Goal: Transaction & Acquisition: Purchase product/service

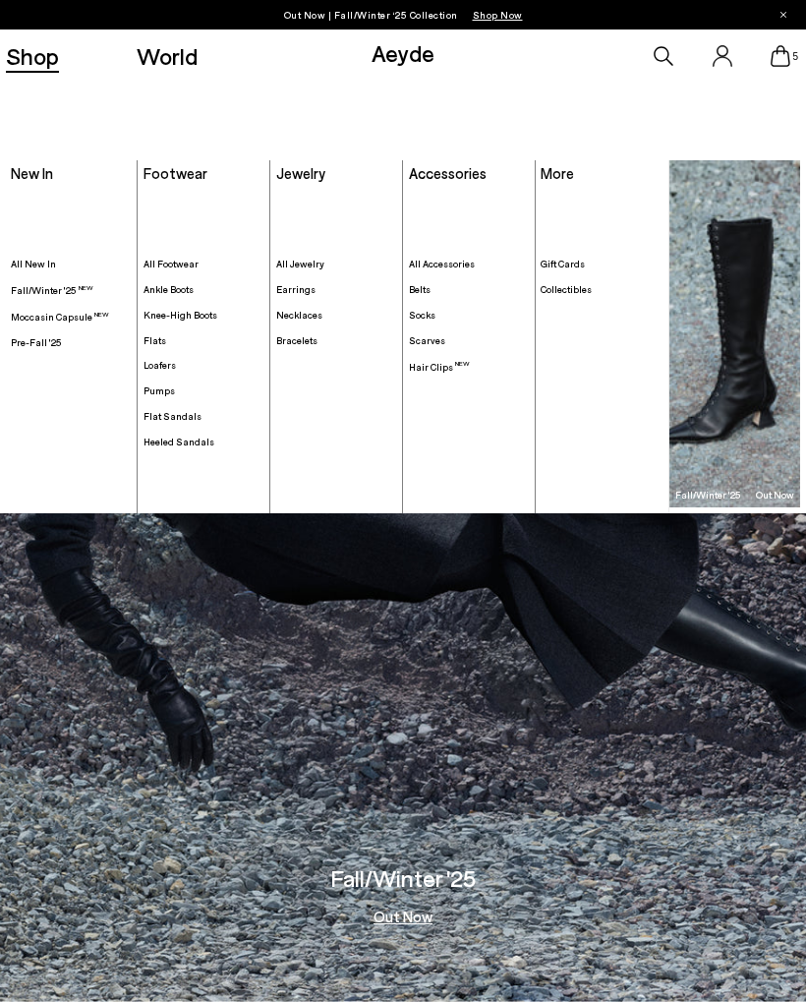
click at [185, 320] on span "Knee-High Boots" at bounding box center [181, 315] width 74 height 12
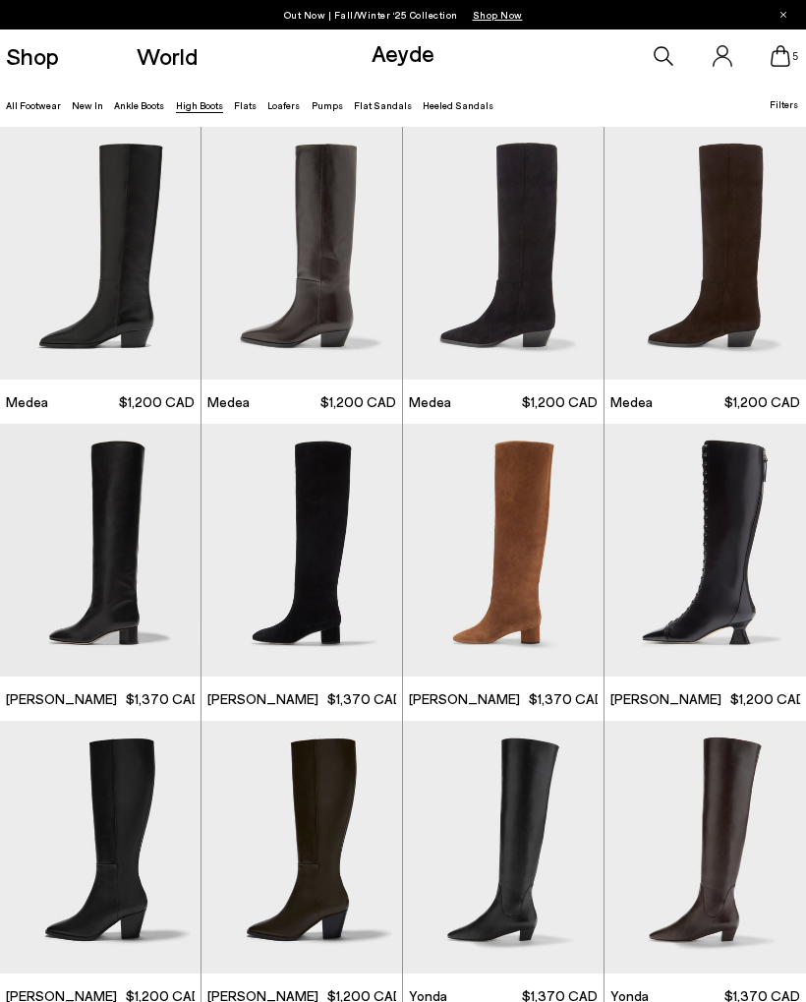
click at [526, 584] on img "1 / 6" at bounding box center [503, 550] width 201 height 253
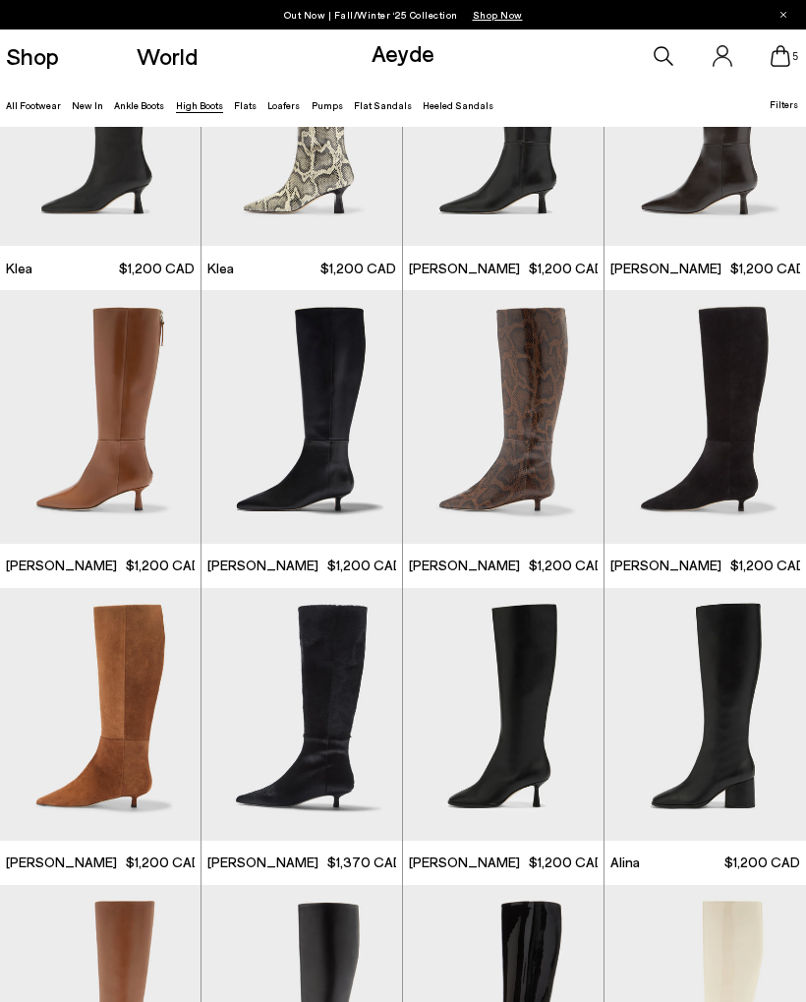
scroll to position [1022, 0]
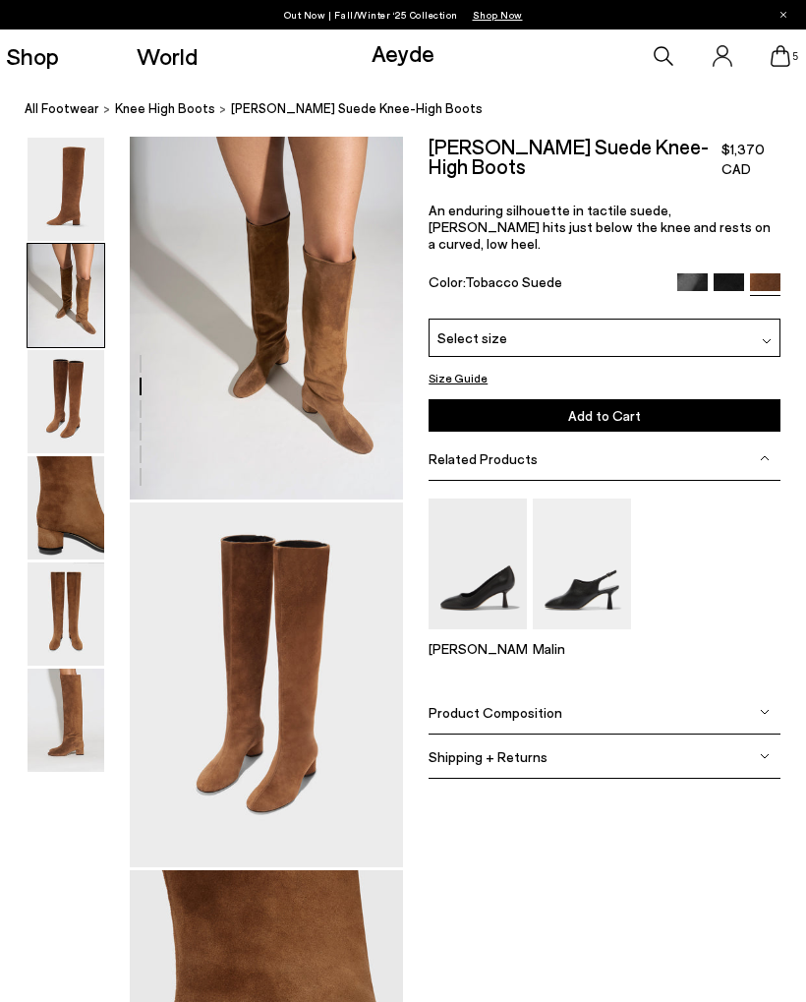
scroll to position [368, 0]
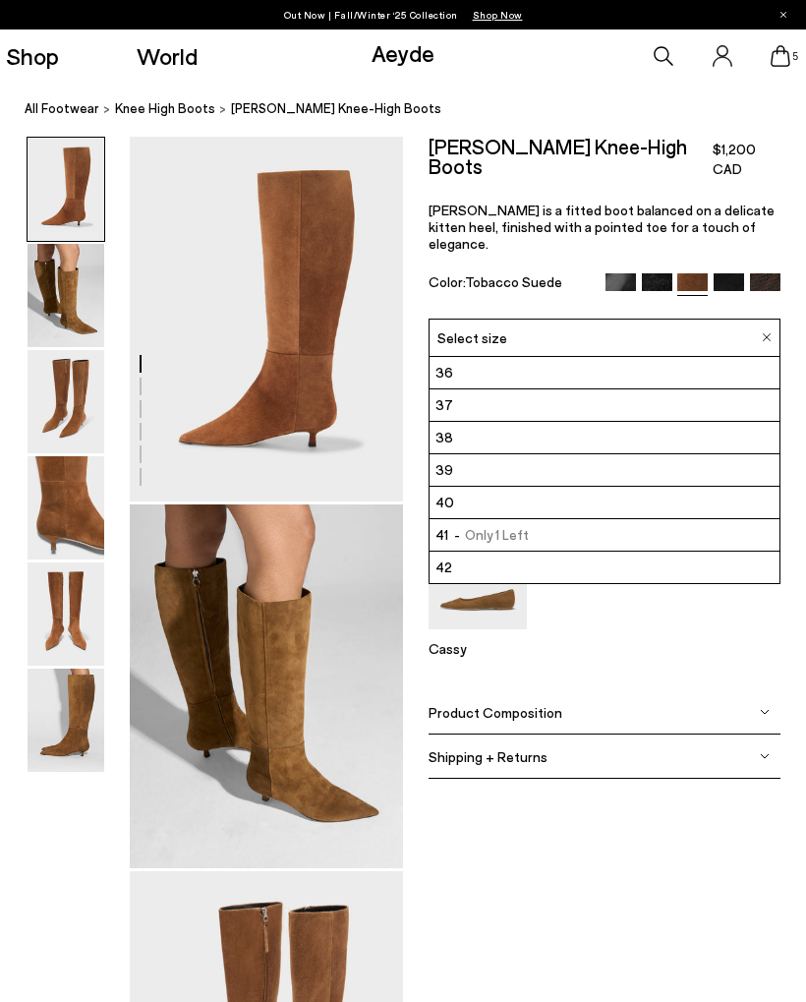
click at [734, 333] on div "Select size" at bounding box center [605, 338] width 352 height 38
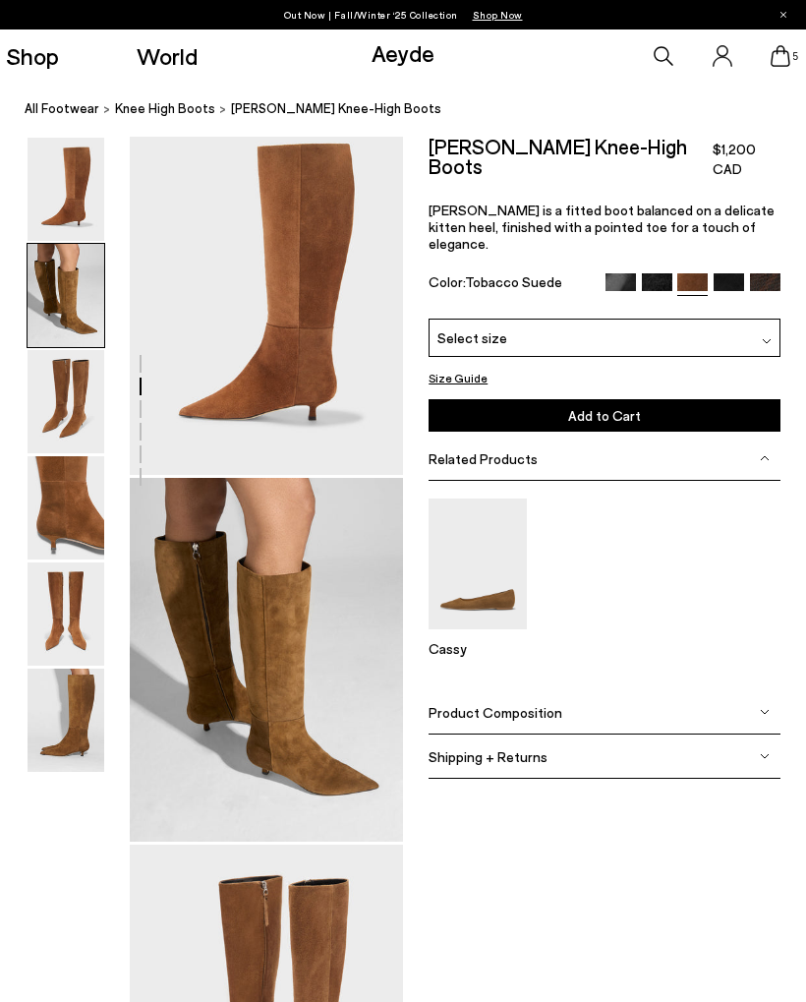
click at [61, 138] on img at bounding box center [66, 189] width 77 height 103
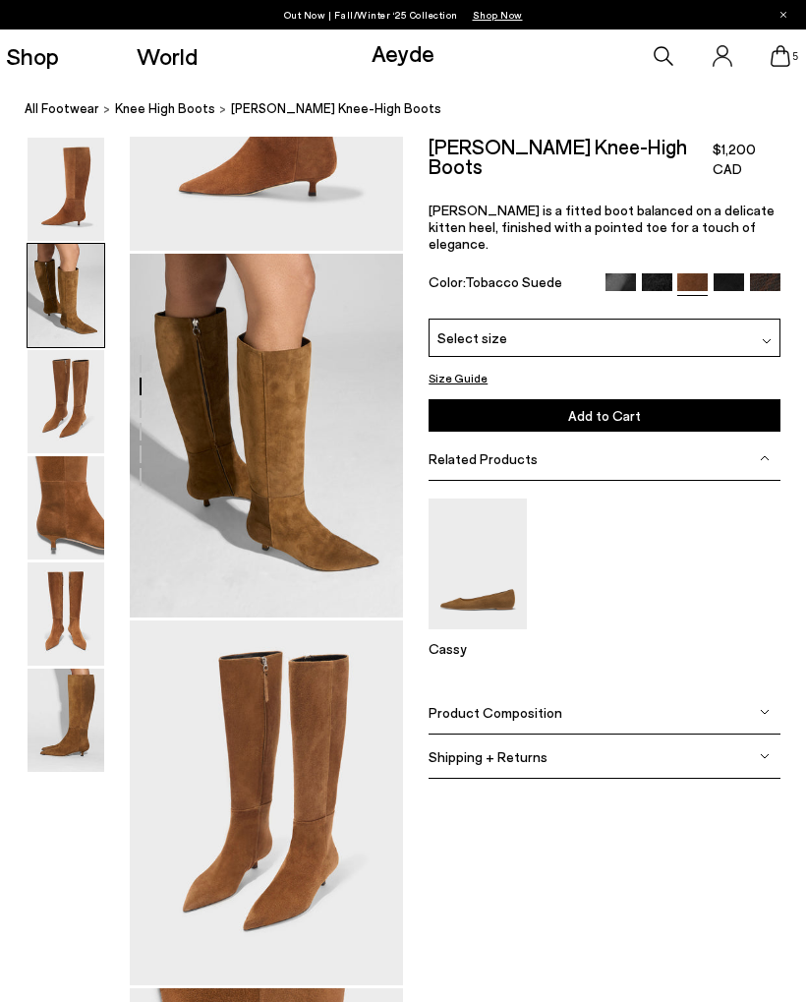
scroll to position [368, 0]
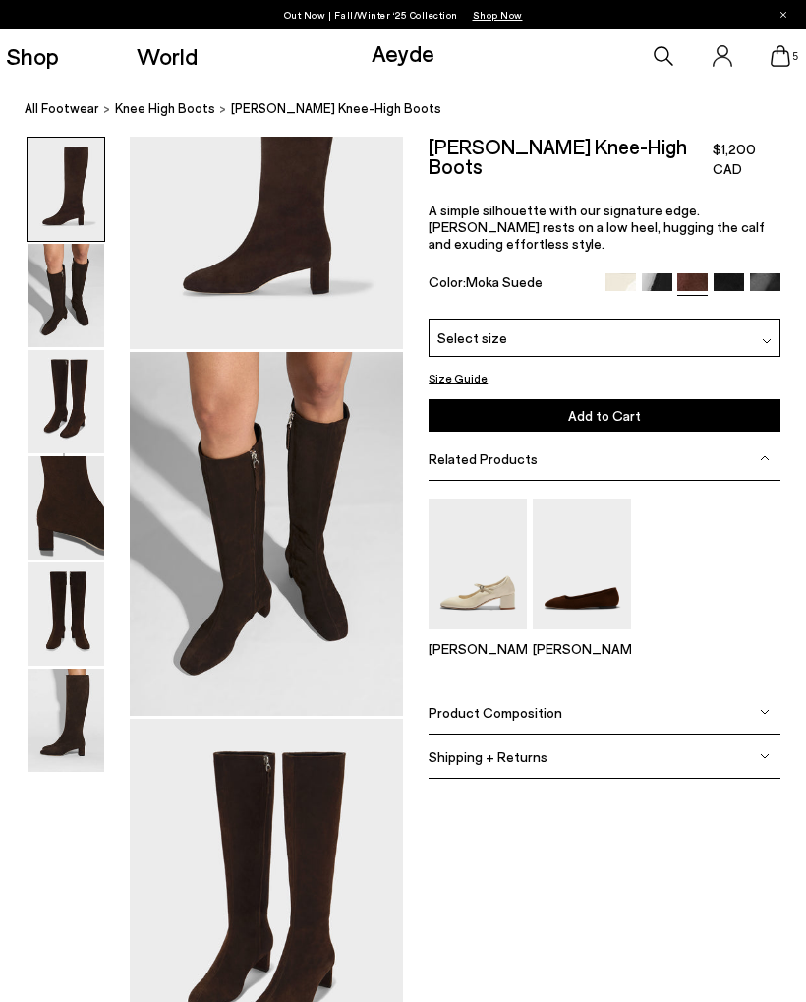
click at [71, 131] on nav "All Footwear knee high boots Marty Suede Knee-High Boots" at bounding box center [416, 110] width 782 height 54
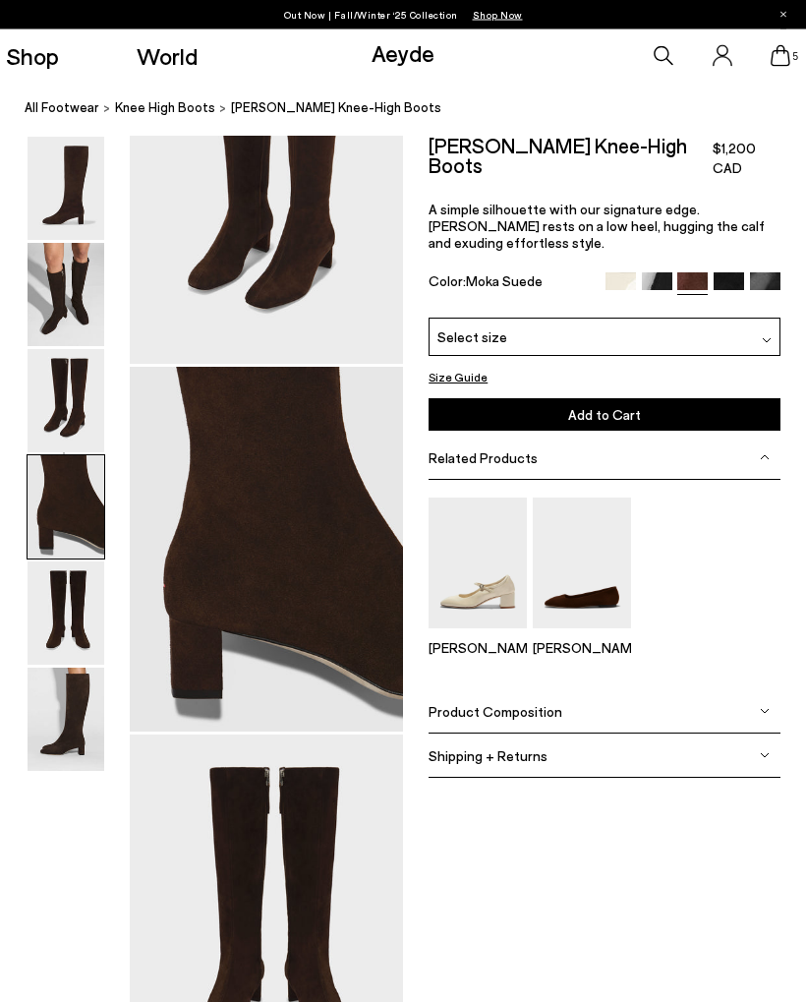
scroll to position [1103, 0]
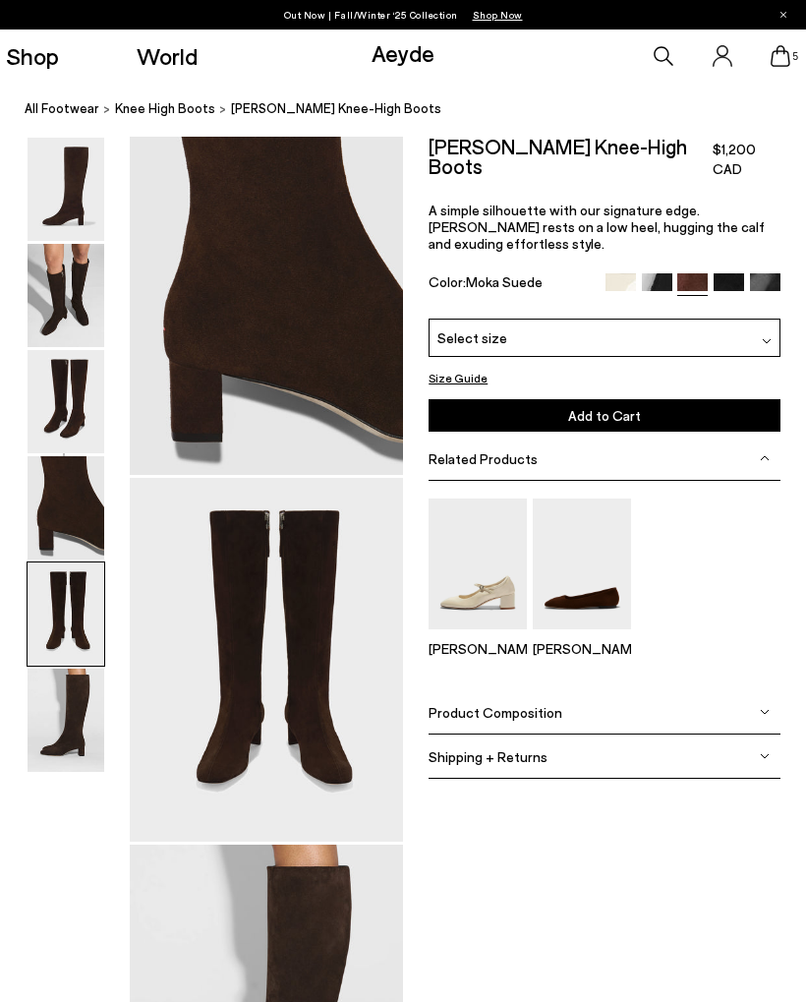
click at [57, 461] on img at bounding box center [66, 507] width 77 height 103
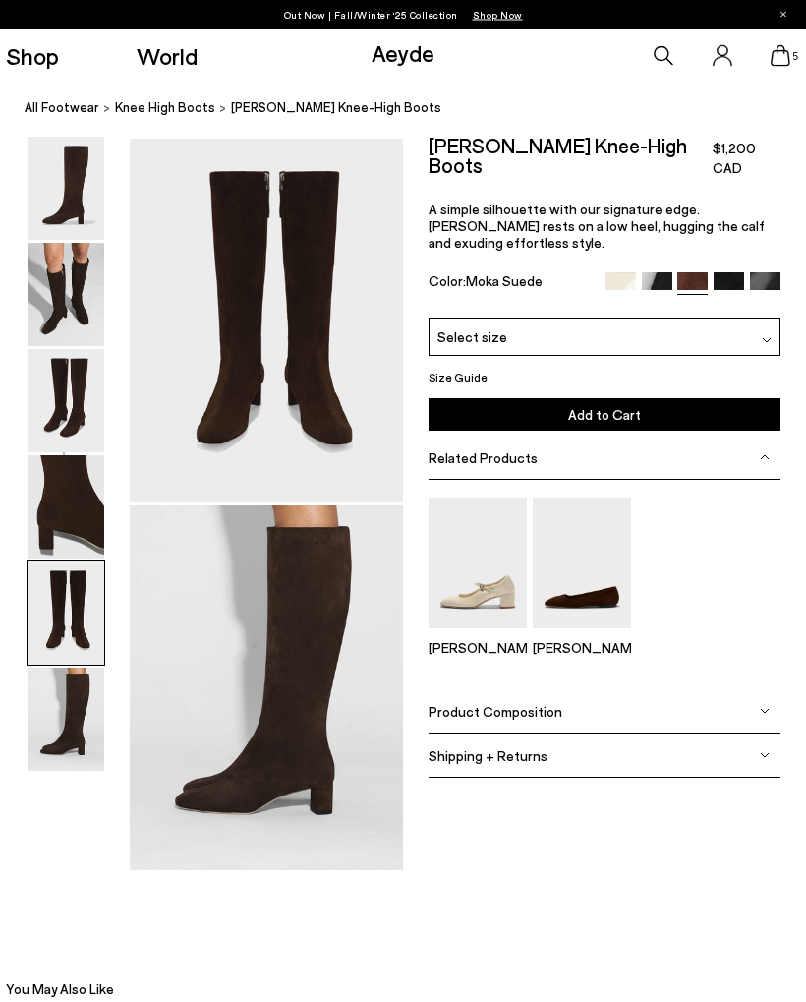
scroll to position [1470, 0]
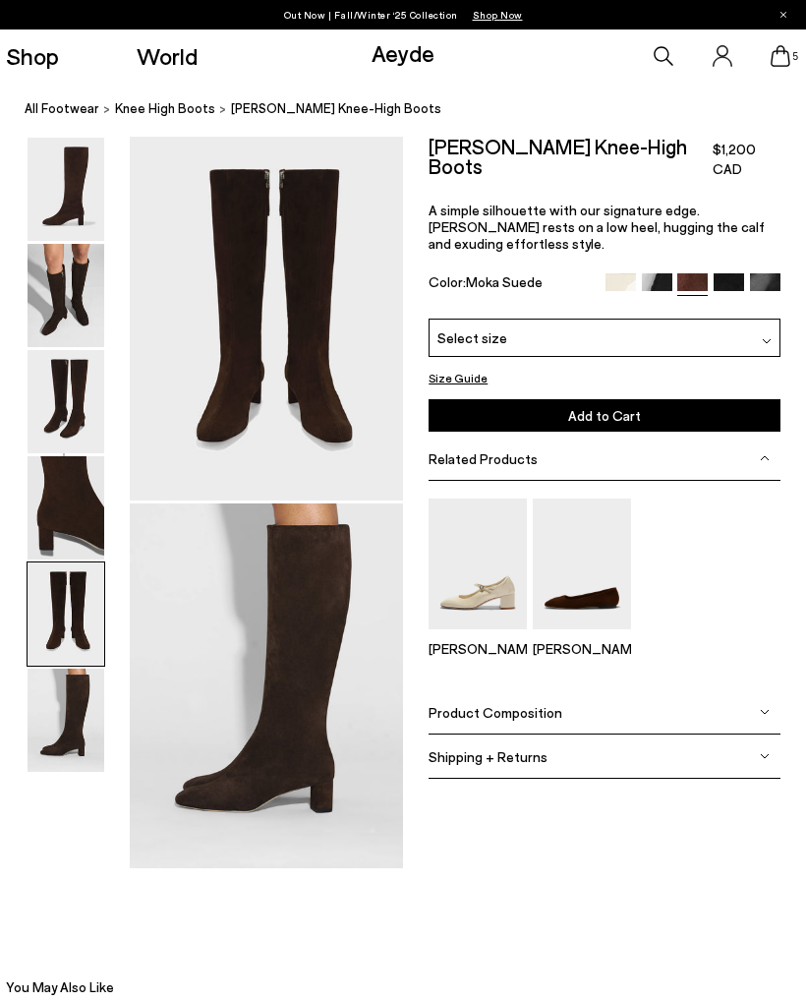
click at [730, 273] on img at bounding box center [729, 288] width 30 height 30
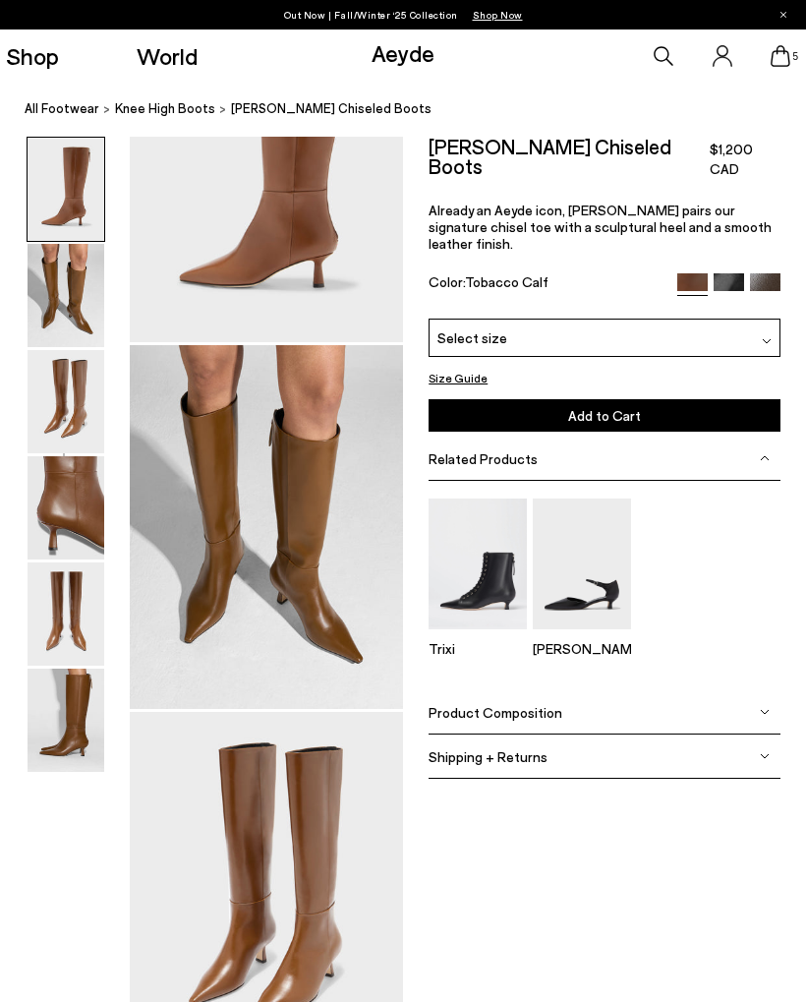
click at [63, 145] on img at bounding box center [66, 189] width 77 height 103
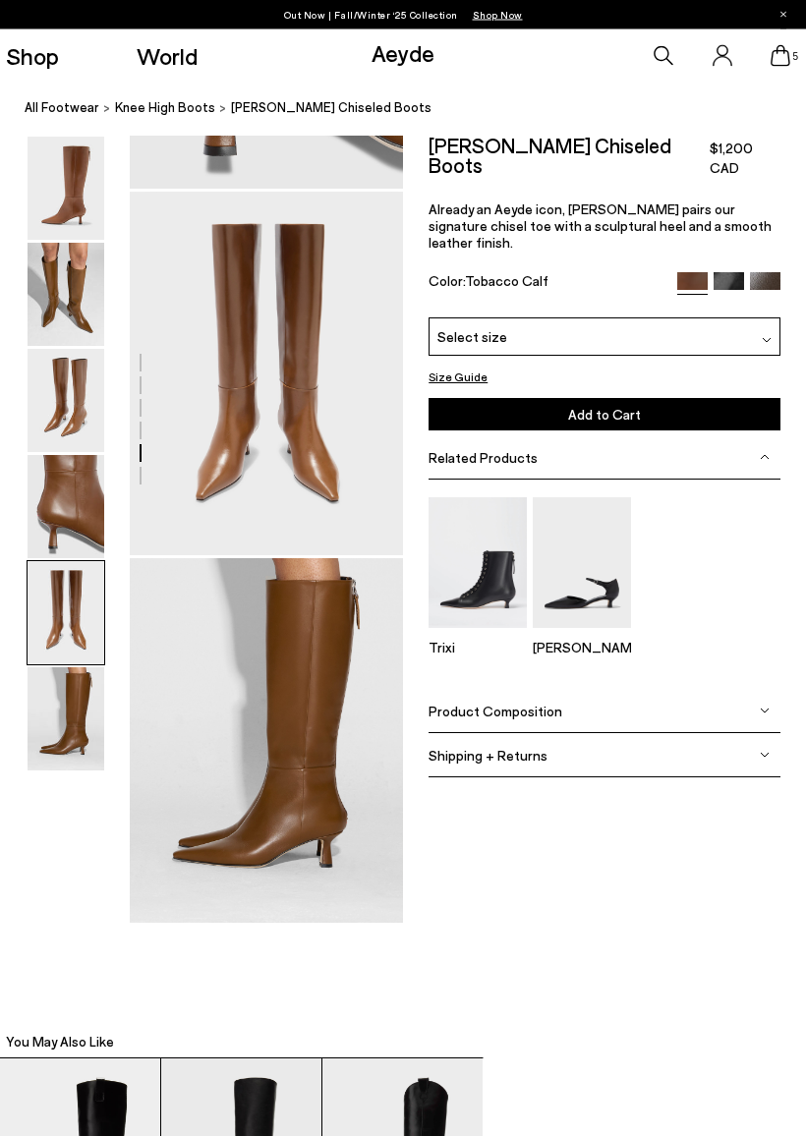
scroll to position [1415, 0]
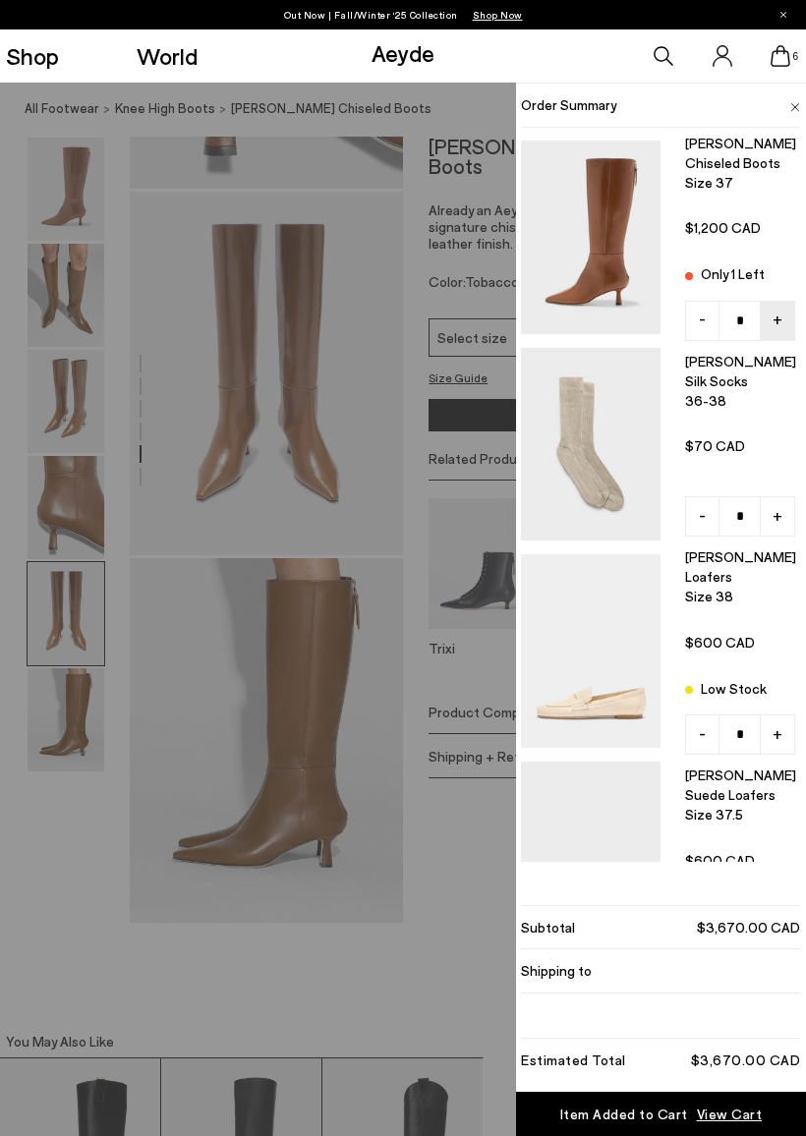
type input "*"
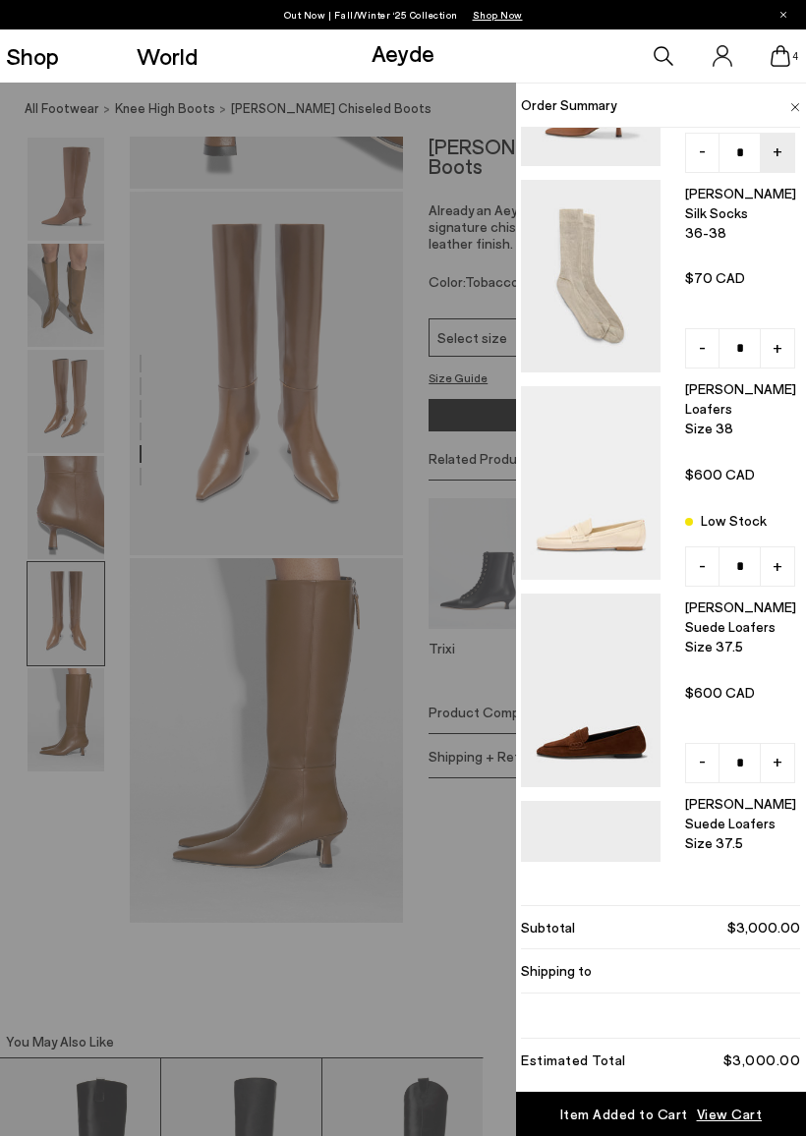
scroll to position [173, 0]
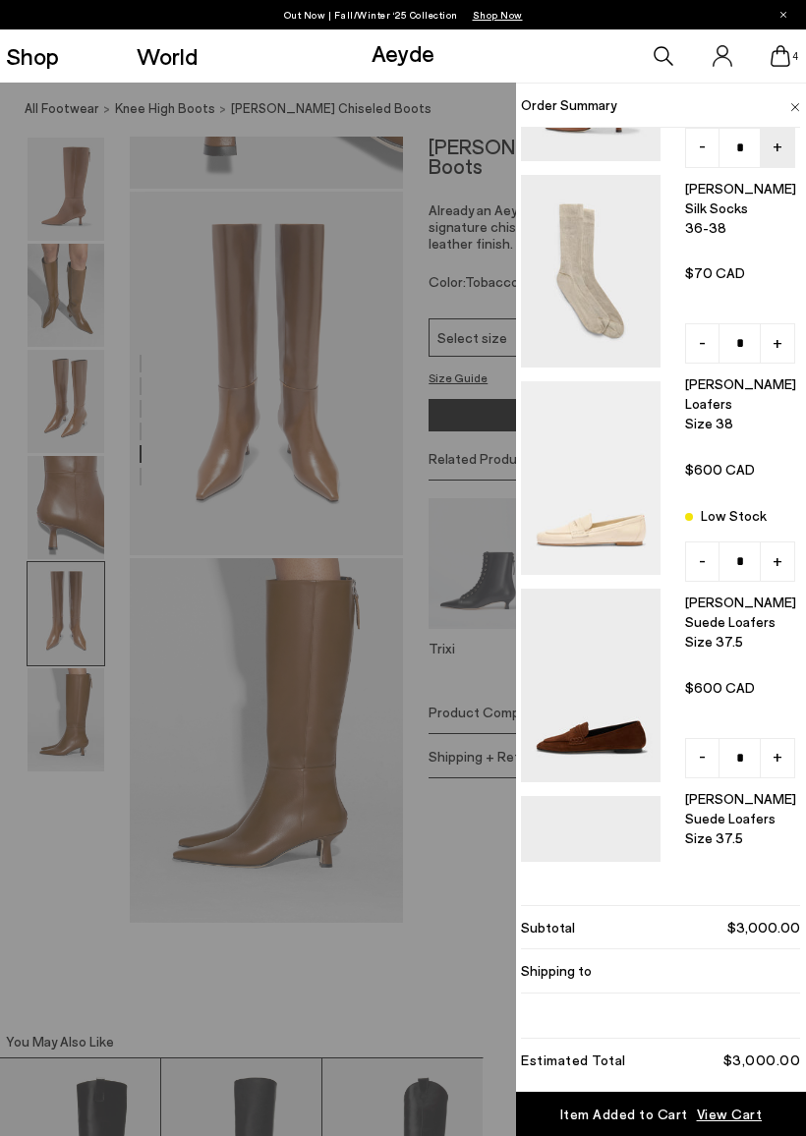
type input "*"
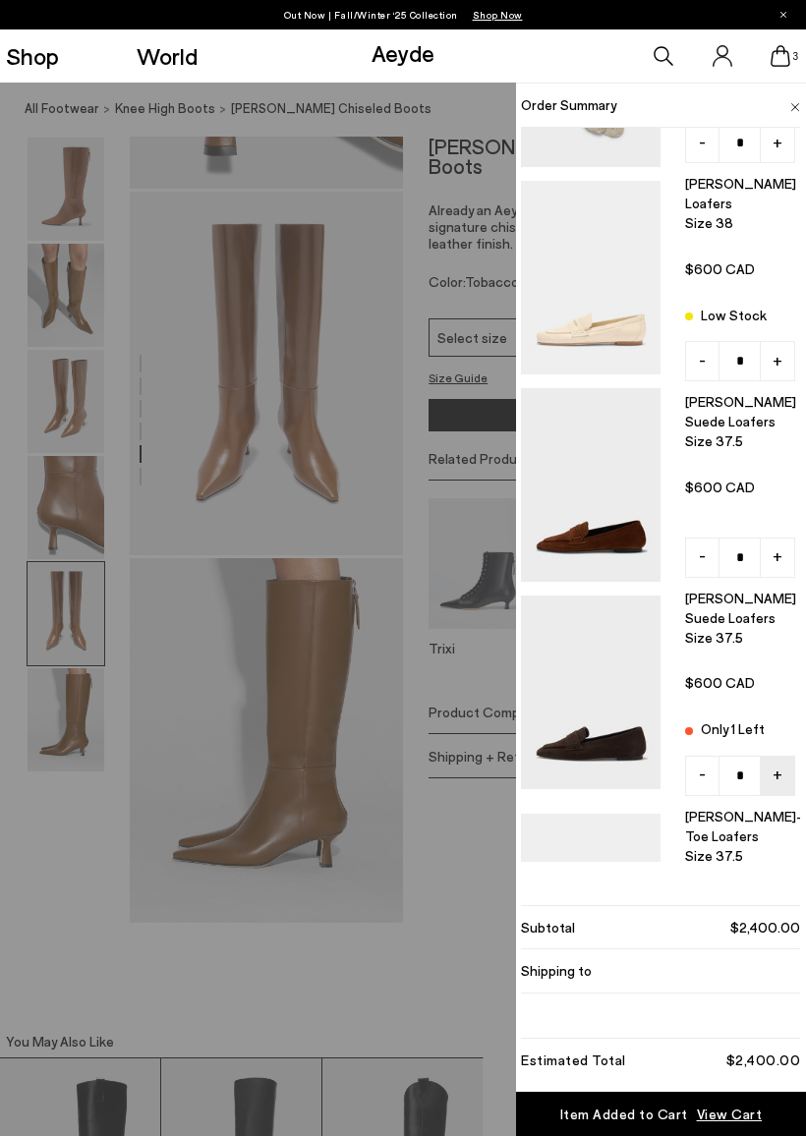
scroll to position [377, 0]
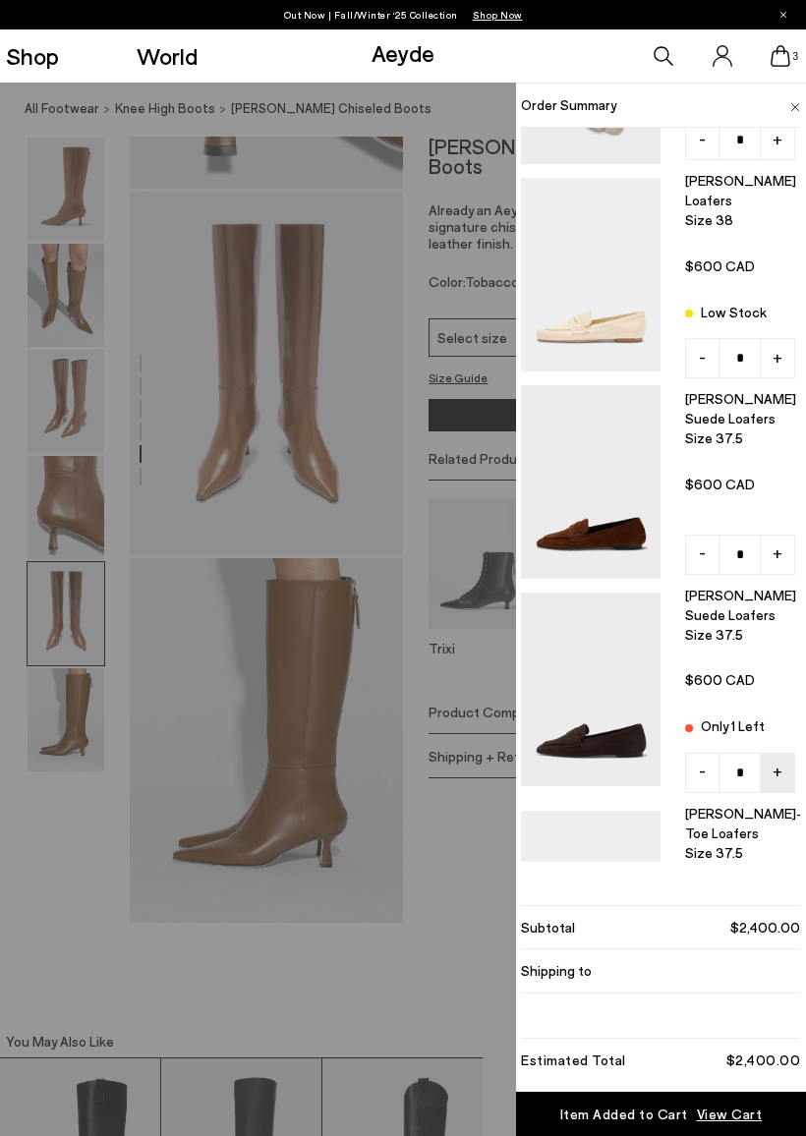
type input "*"
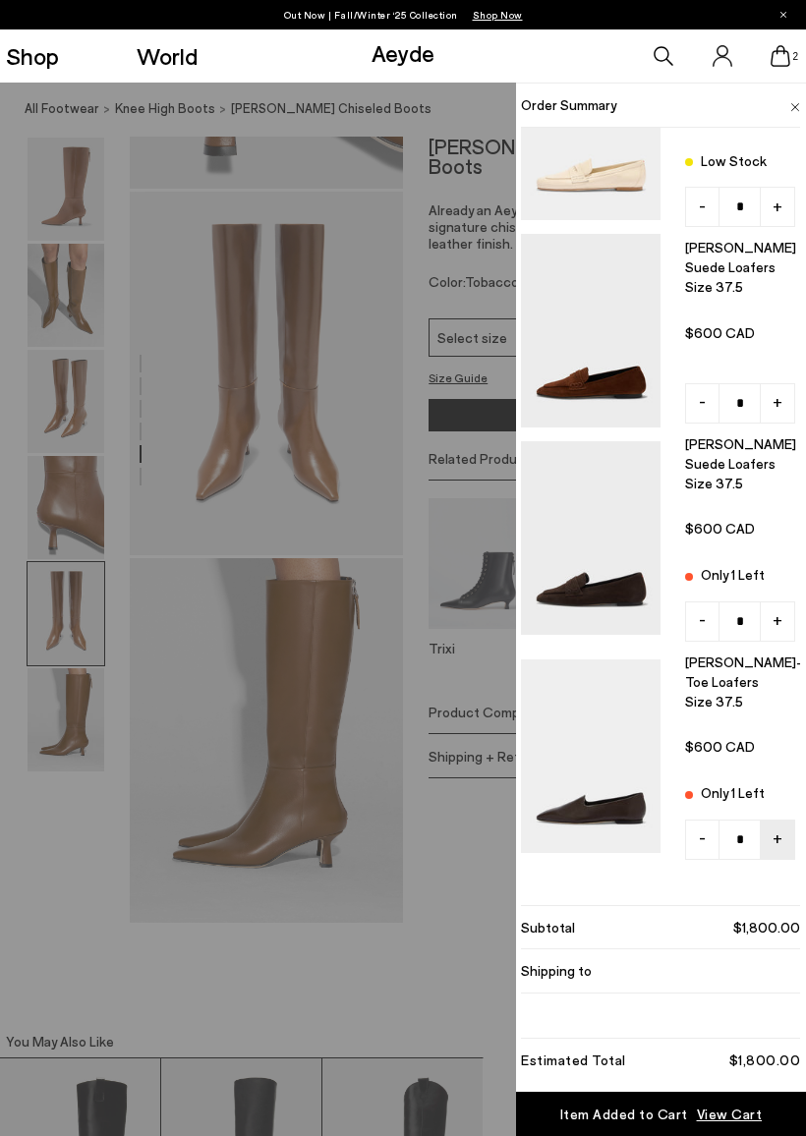
scroll to position [527, 0]
type input "*"
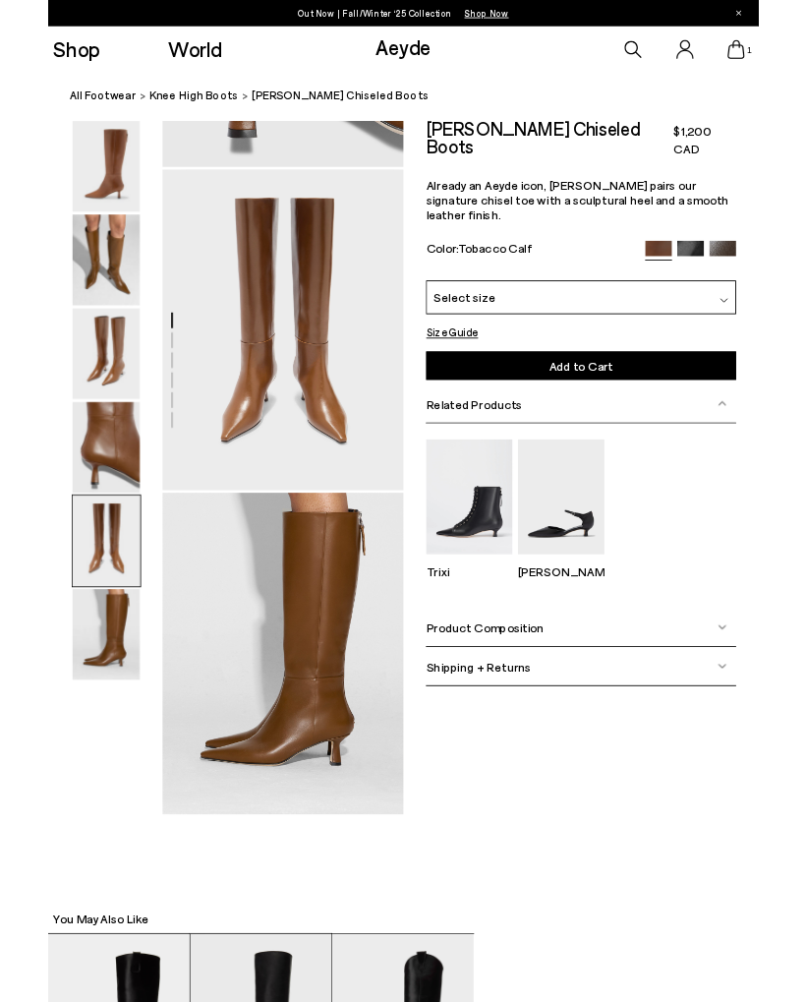
scroll to position [1470, 0]
